Goal: Contribute content

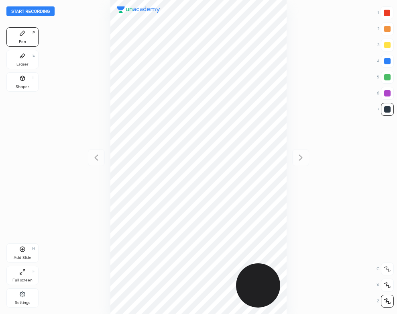
scroll to position [314, 269]
click at [42, 14] on button "Start recording" at bounding box center [30, 11] width 48 height 10
click at [287, 112] on div "00 : 53" at bounding box center [198, 157] width 269 height 314
click at [31, 252] on div "Add Slide H" at bounding box center [22, 252] width 32 height 19
click at [42, 10] on button "End recording" at bounding box center [28, 11] width 45 height 10
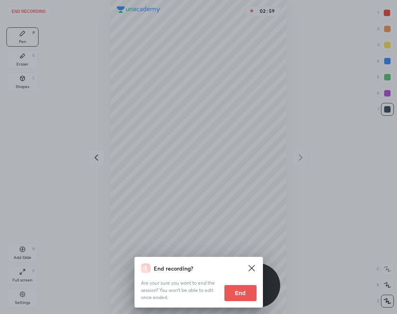
click at [233, 299] on button "End" at bounding box center [240, 293] width 32 height 16
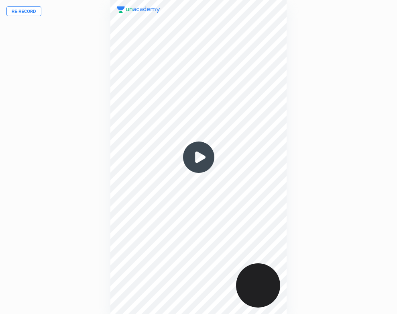
click at [196, 160] on img at bounding box center [199, 157] width 39 height 39
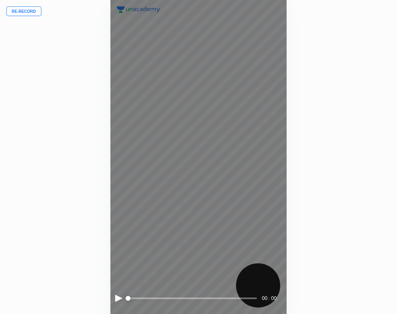
click at [116, 295] on div at bounding box center [118, 297] width 7 height 7
click at [118, 297] on div at bounding box center [118, 297] width 6 height 7
click at [115, 296] on div at bounding box center [118, 297] width 7 height 7
